Goal: Task Accomplishment & Management: Manage account settings

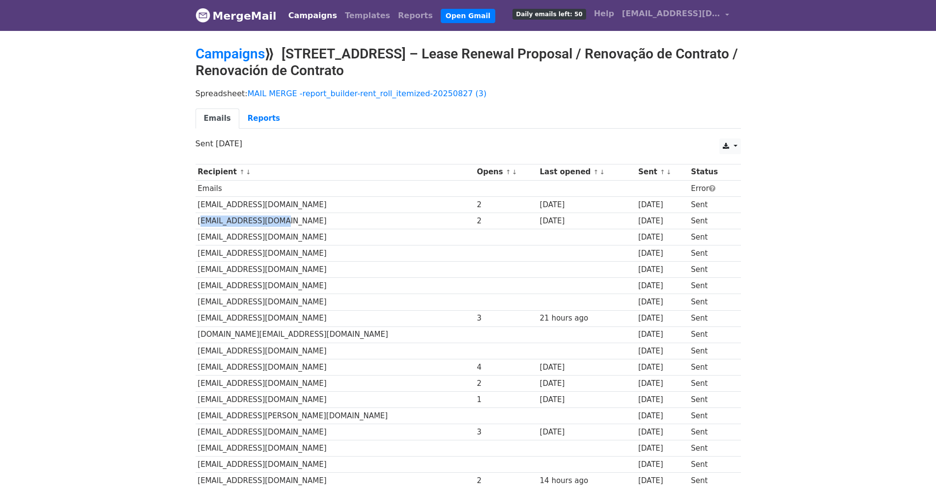
drag, startPoint x: 285, startPoint y: 222, endPoint x: 196, endPoint y: 222, distance: 89.9
click at [196, 222] on td "[EMAIL_ADDRESS][DOMAIN_NAME]" at bounding box center [335, 221] width 279 height 16
click at [308, 19] on link "Campaigns" at bounding box center [312, 16] width 57 height 20
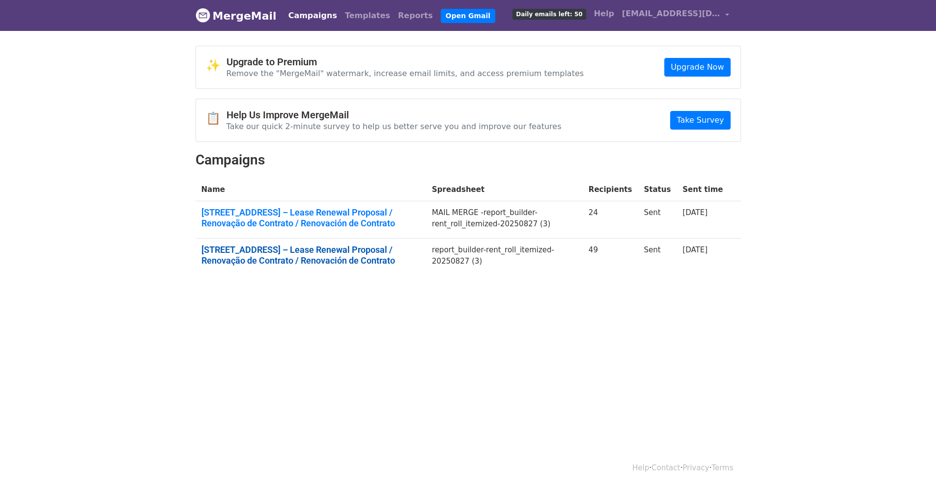
click at [264, 251] on link "325 Ferry St – Lease Renewal Proposal / Renovação de Contrato / Renovación de C…" at bounding box center [310, 255] width 219 height 21
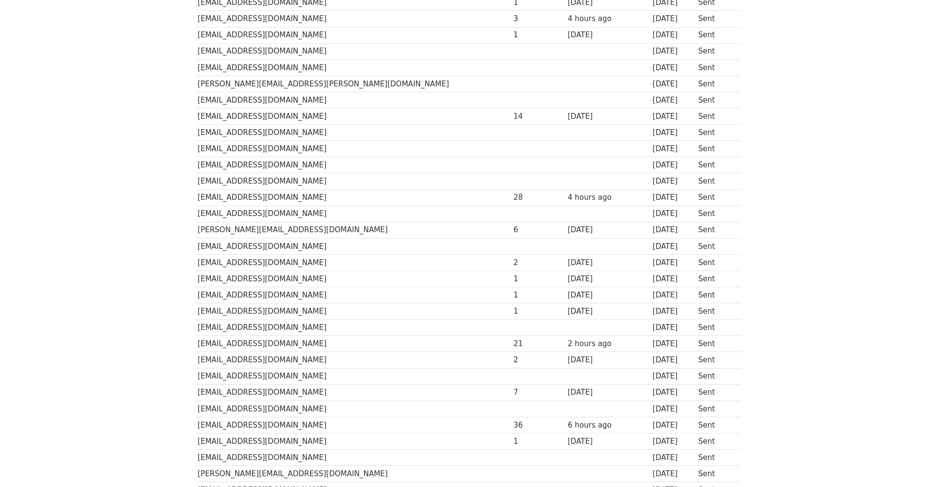
scroll to position [577, 0]
